Goal: Task Accomplishment & Management: Use online tool/utility

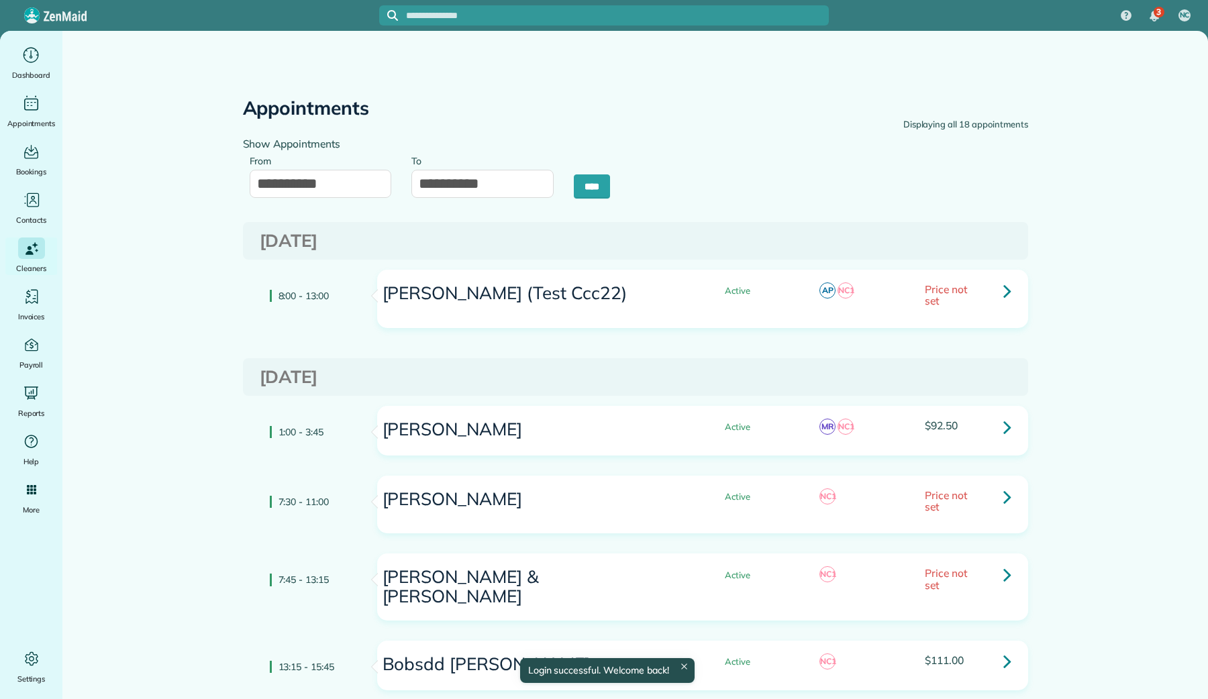
type input "**********"
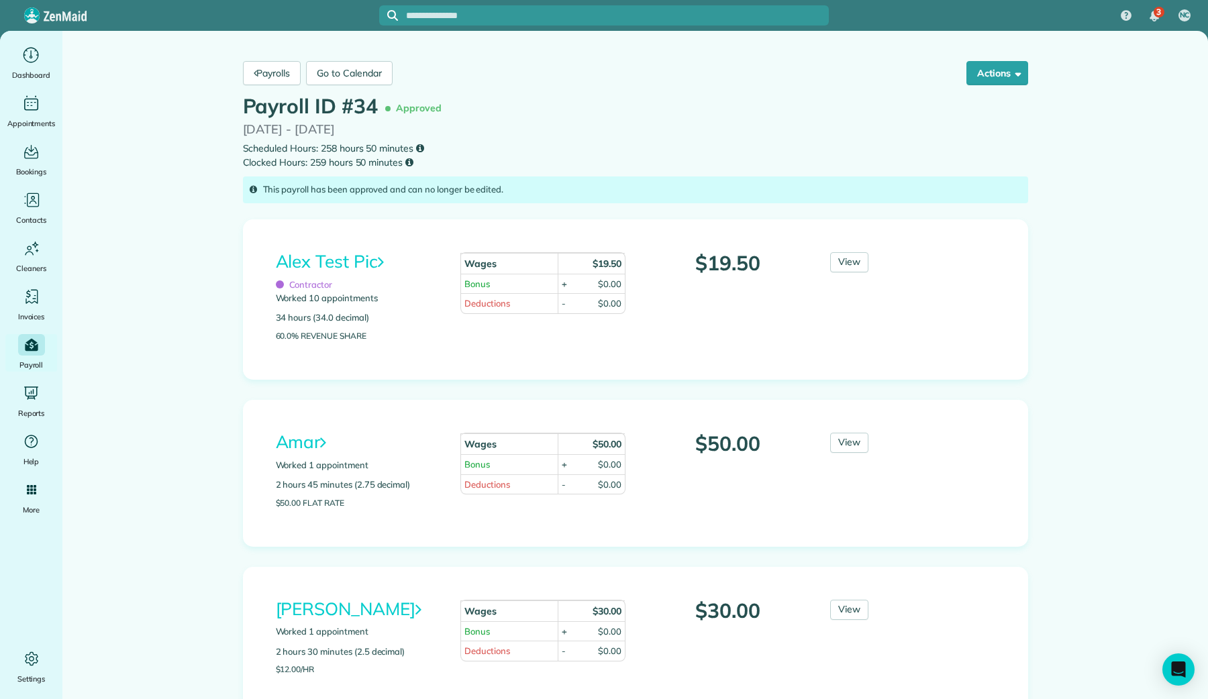
click at [415, 191] on div "This payroll has been approved and can no longer be edited." at bounding box center [635, 189] width 785 height 27
click at [442, 190] on div "This payroll has been approved and can no longer be edited." at bounding box center [635, 189] width 785 height 27
click at [469, 190] on div "This payroll has been approved and can no longer be edited." at bounding box center [635, 189] width 785 height 27
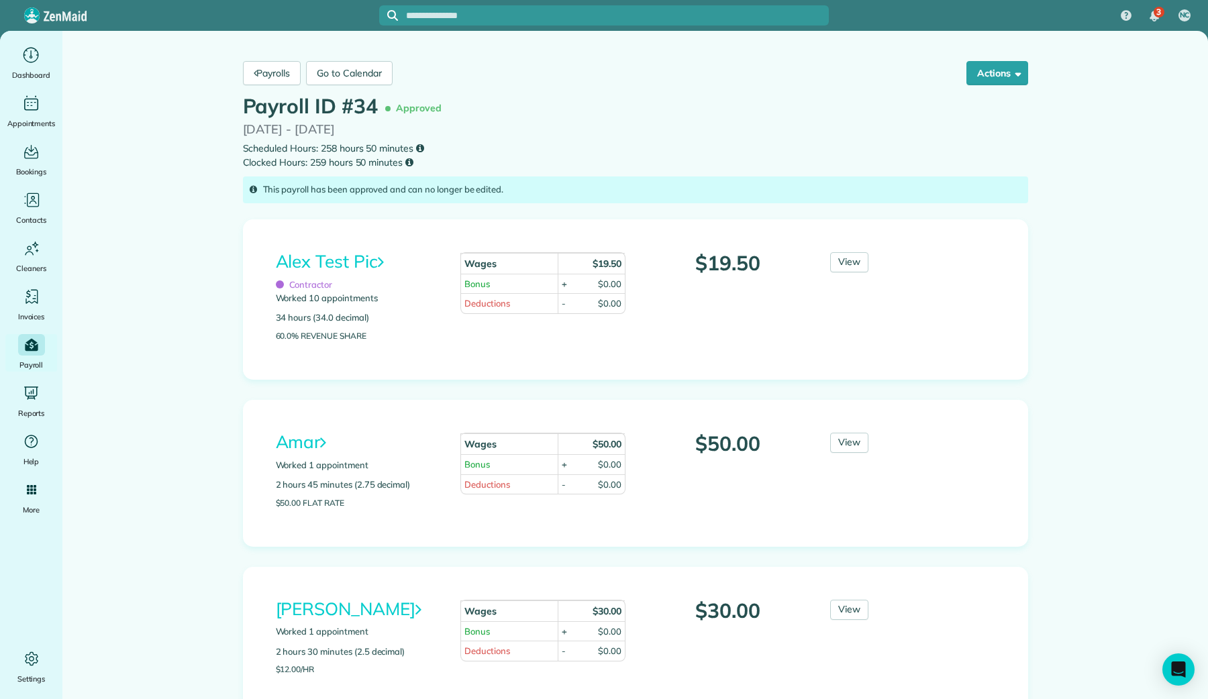
click at [494, 189] on div "This payroll has been approved and can no longer be edited." at bounding box center [635, 189] width 785 height 27
click at [505, 187] on div "This payroll has been approved and can no longer be edited." at bounding box center [635, 189] width 785 height 27
drag, startPoint x: 505, startPoint y: 187, endPoint x: 262, endPoint y: 187, distance: 242.9
click at [262, 187] on div "This payroll has been approved and can no longer be edited." at bounding box center [635, 189] width 785 height 27
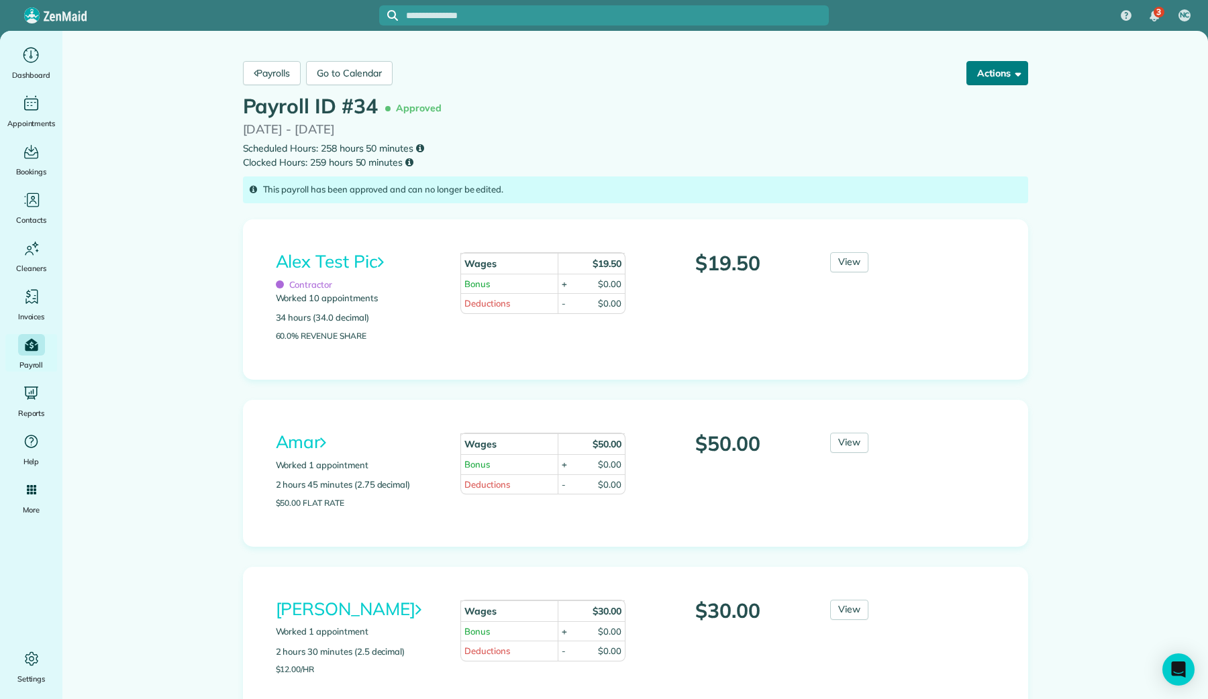
click at [992, 74] on button "Actions" at bounding box center [997, 73] width 62 height 24
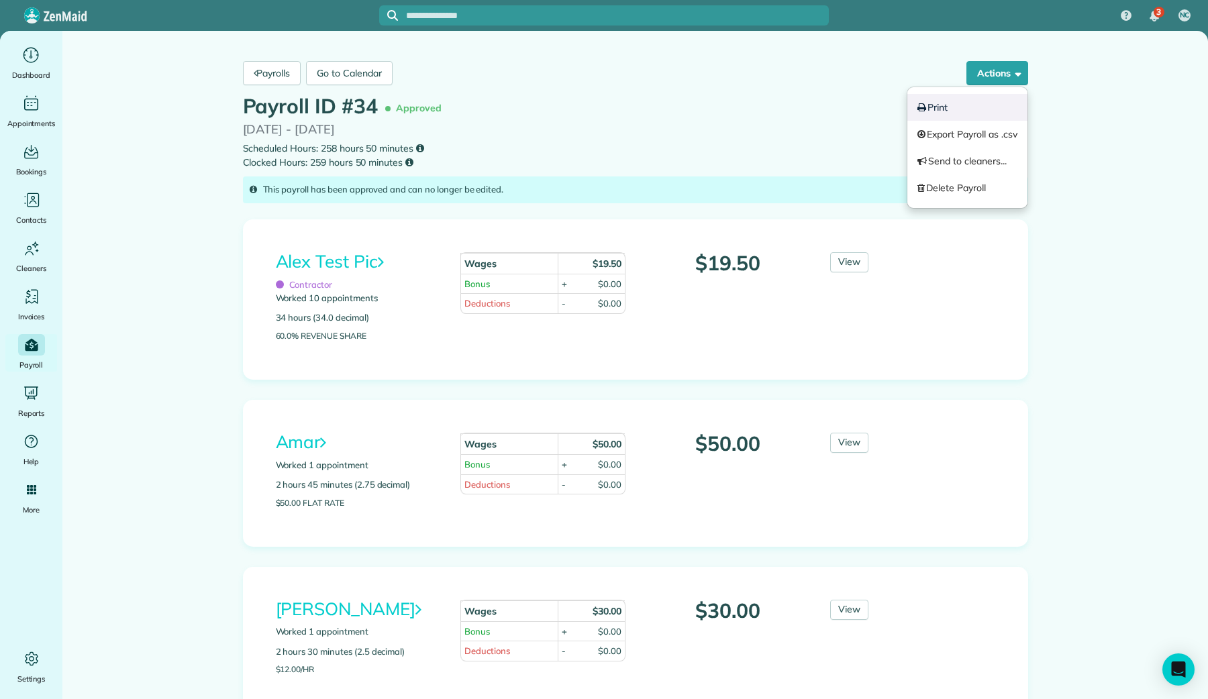
click at [938, 113] on link "Print" at bounding box center [967, 107] width 120 height 27
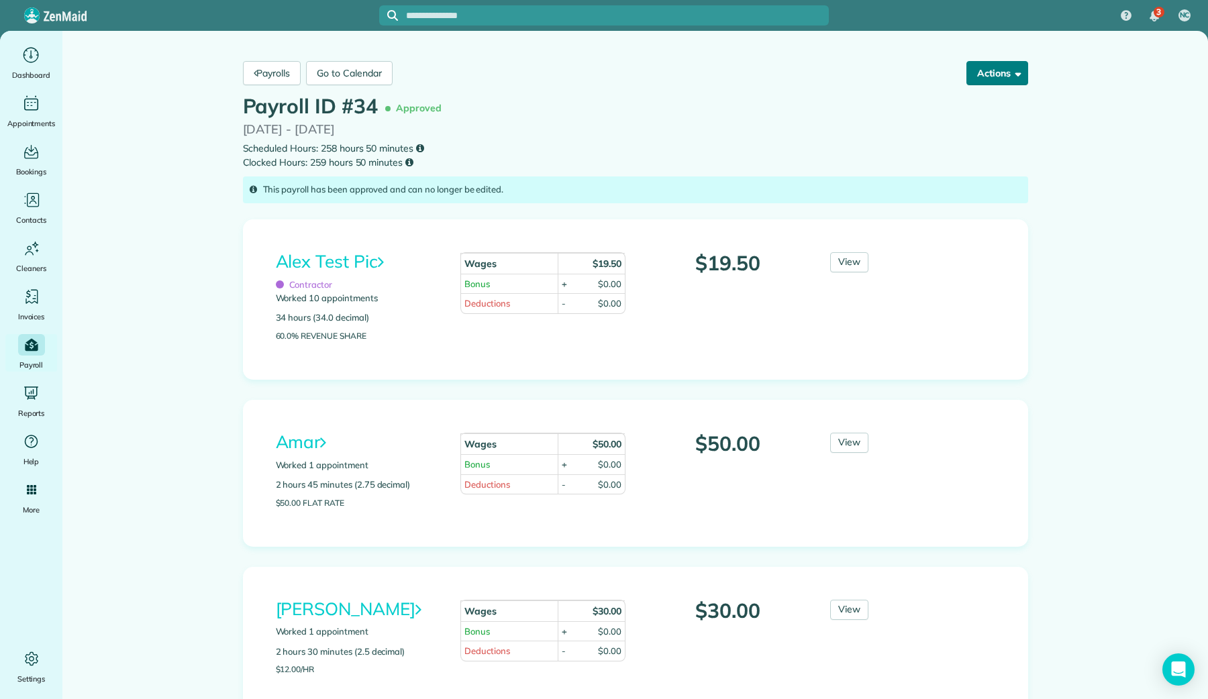
click at [996, 79] on button "Actions" at bounding box center [997, 73] width 62 height 24
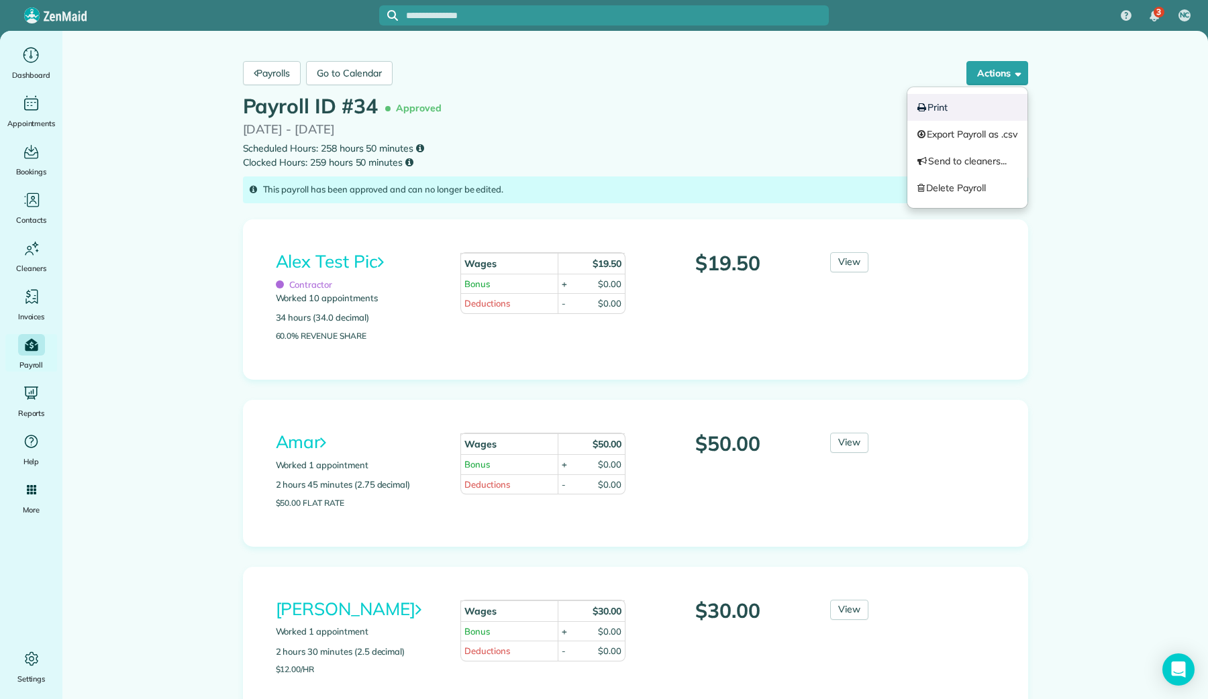
click at [974, 110] on link "Print" at bounding box center [967, 107] width 120 height 27
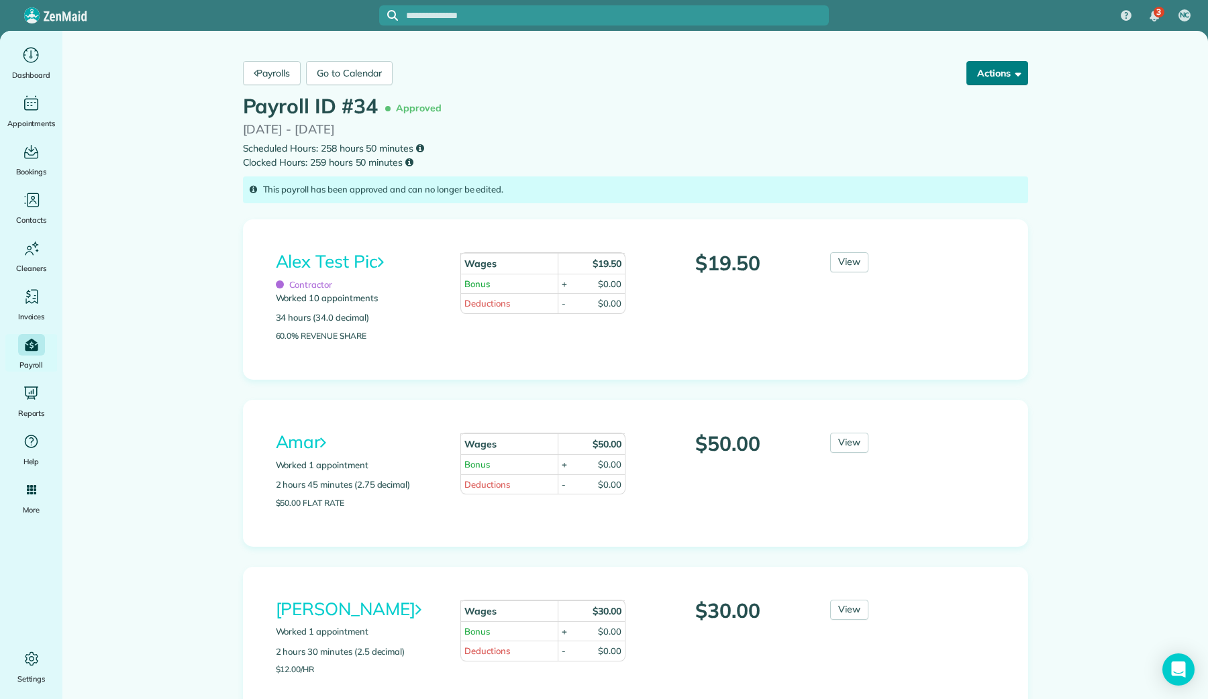
click at [998, 83] on button "Actions" at bounding box center [997, 73] width 62 height 24
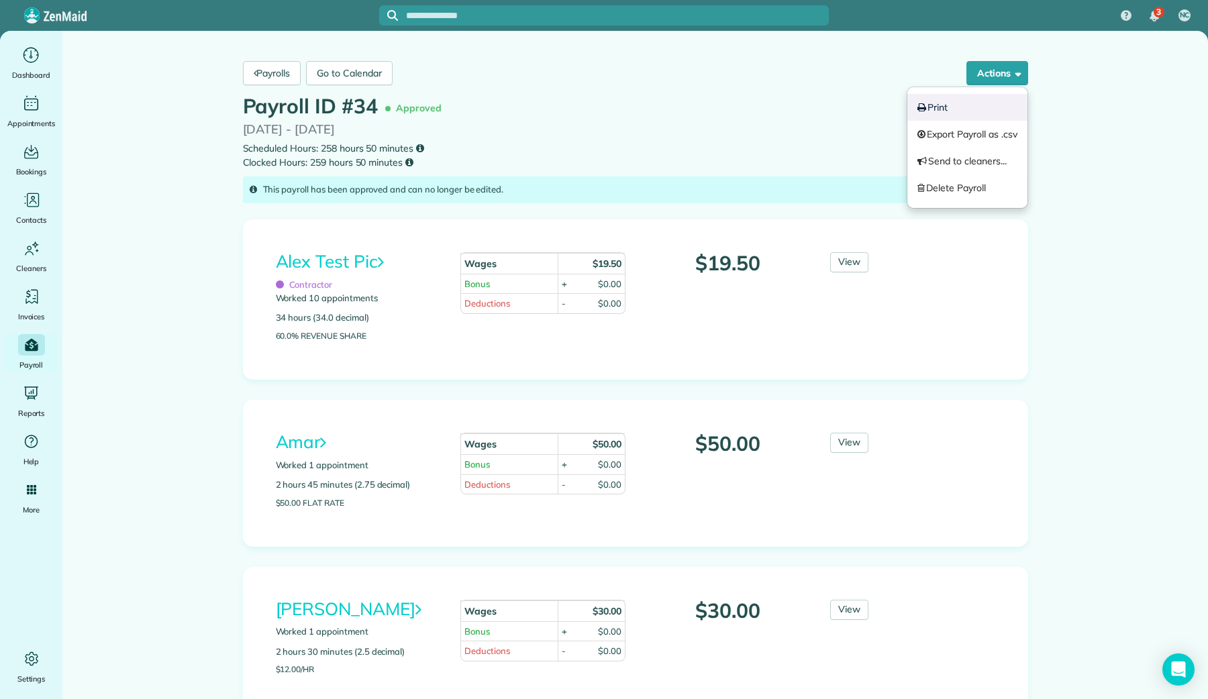
click at [978, 101] on link "Print" at bounding box center [967, 107] width 120 height 27
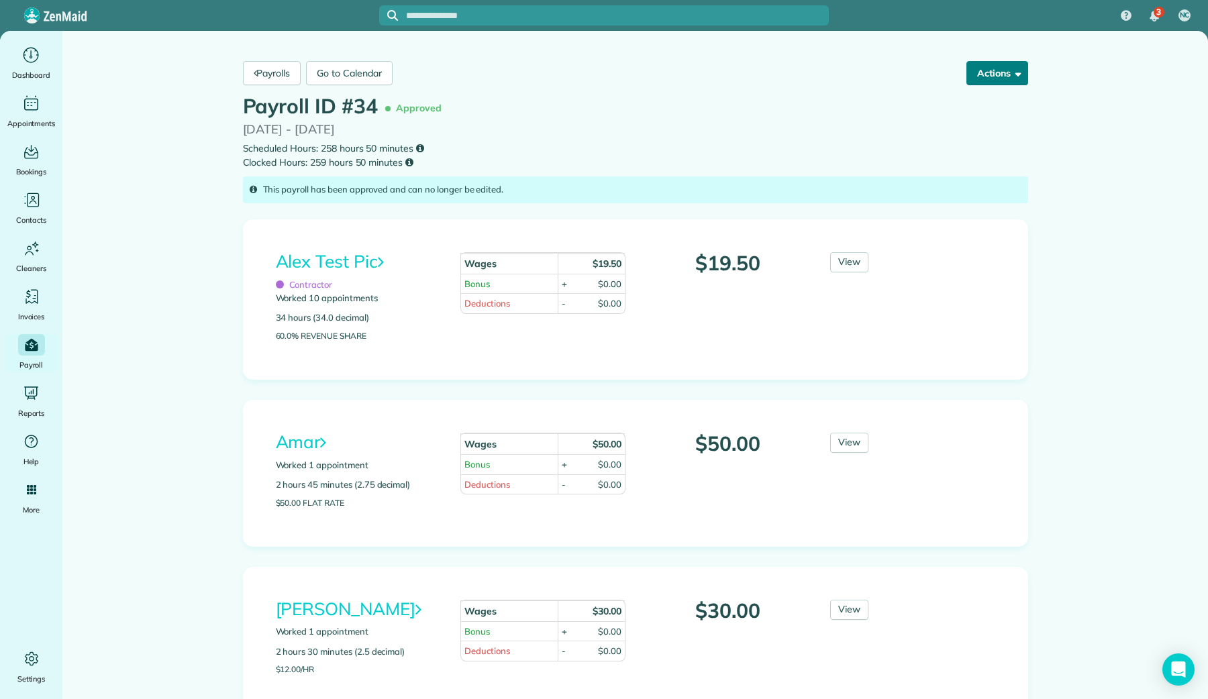
click at [992, 79] on button "Actions" at bounding box center [997, 73] width 62 height 24
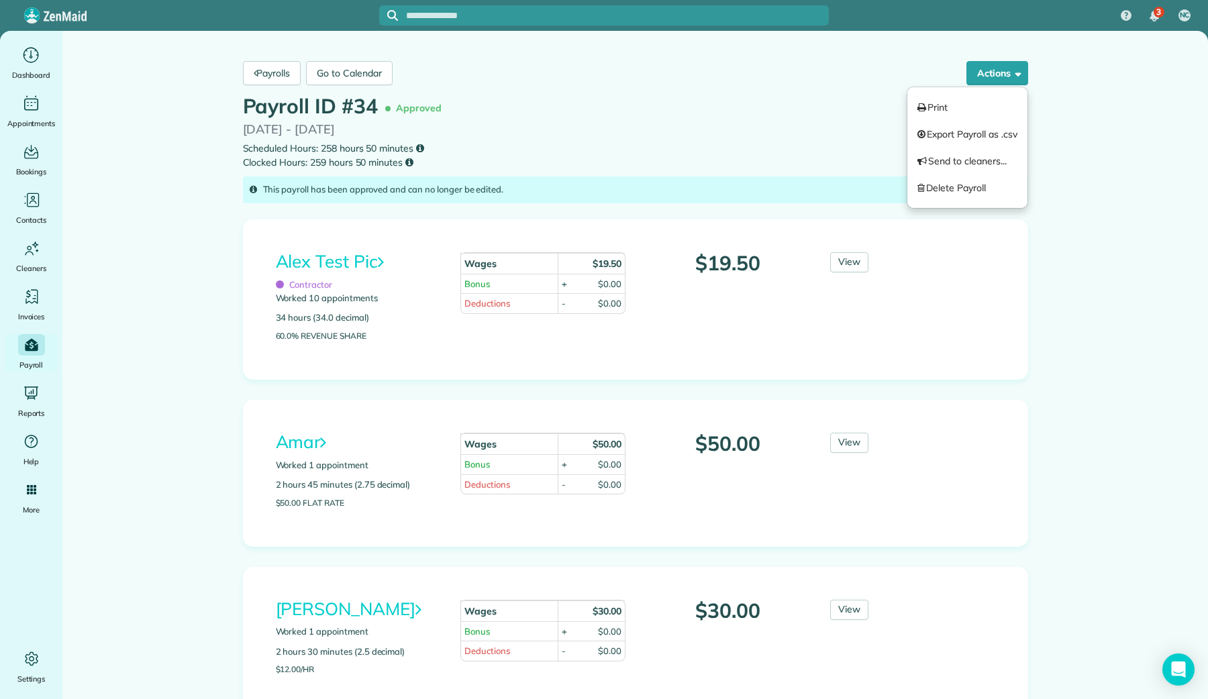
click at [640, 142] on small "Scheduled Hours: 258 hours 50 minutes Clocked Hours: 259 hours 50 minutes" at bounding box center [635, 156] width 785 height 28
